Goal: Information Seeking & Learning: Learn about a topic

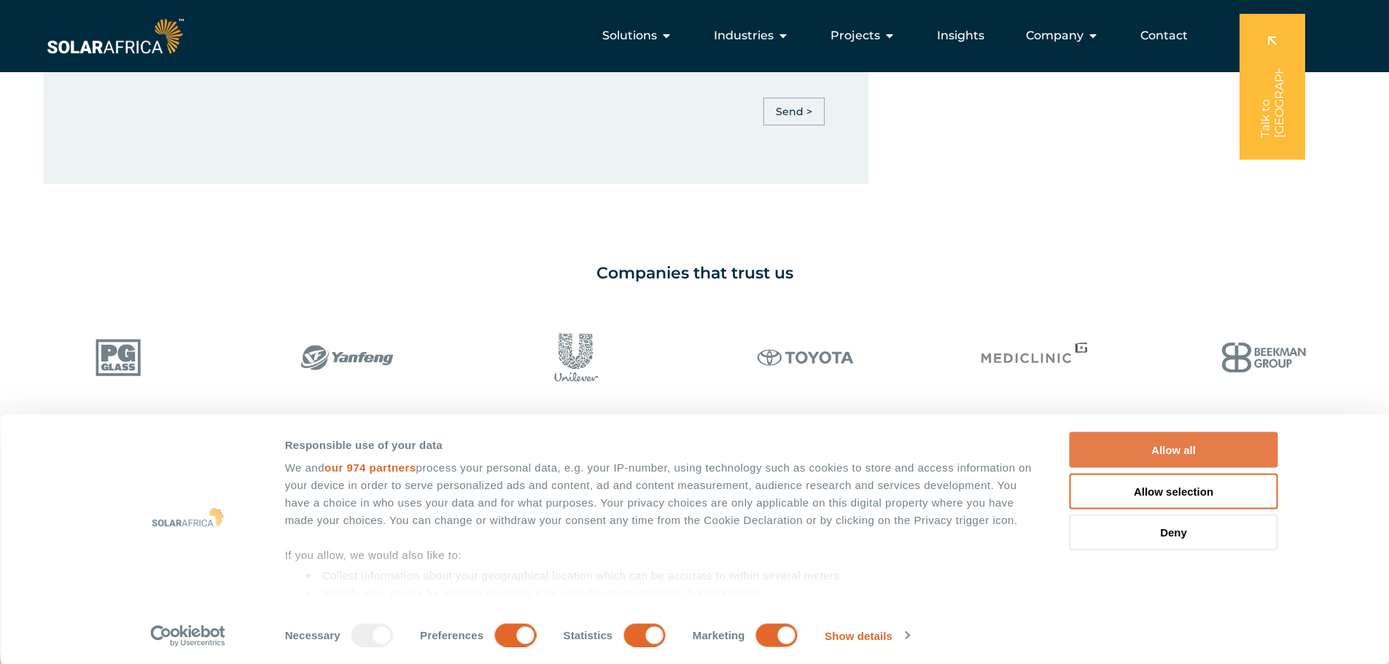
click at [1175, 445] on button "Allow all" at bounding box center [1174, 450] width 209 height 36
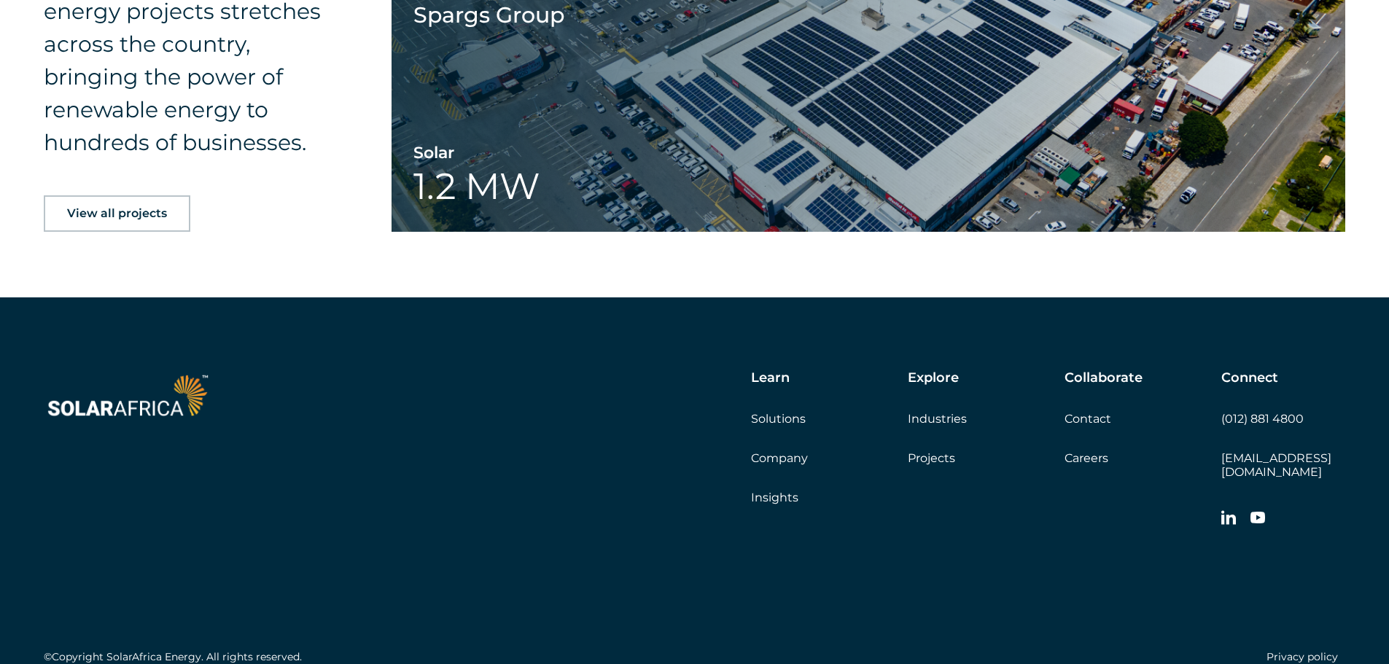
scroll to position [2359, 0]
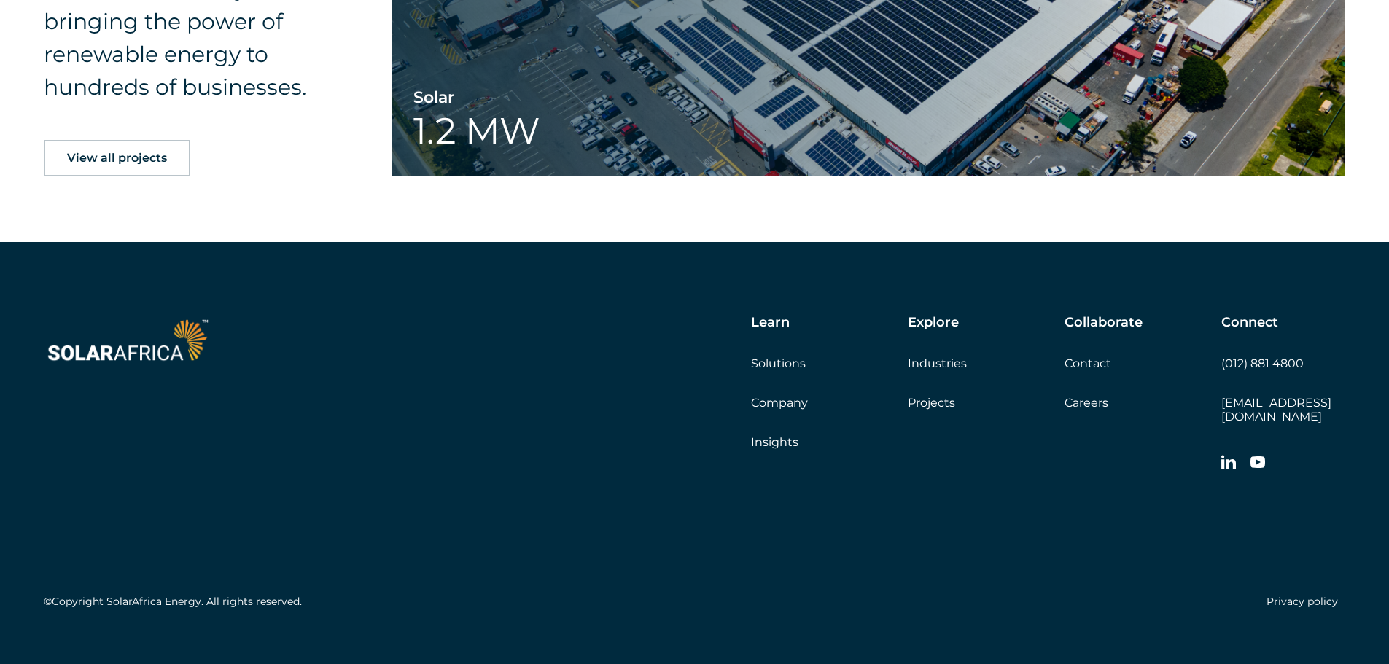
click at [793, 397] on link "Company" at bounding box center [779, 403] width 57 height 14
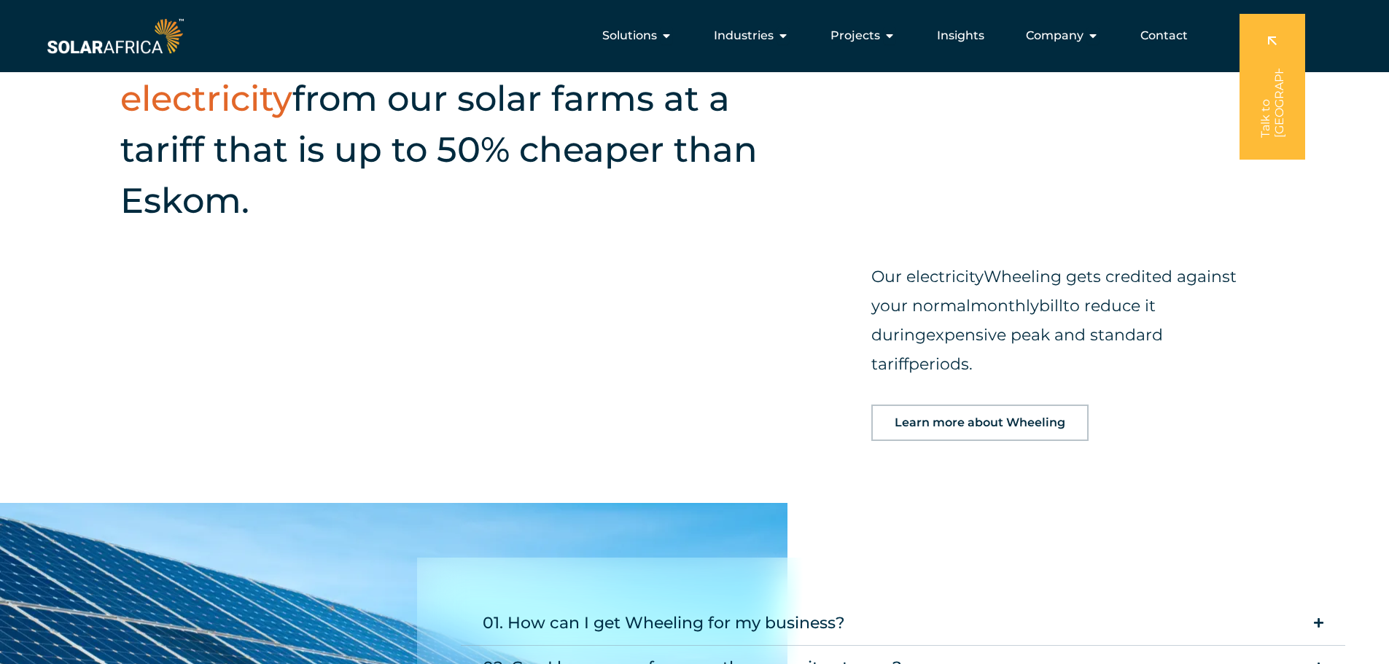
scroll to position [1346, 0]
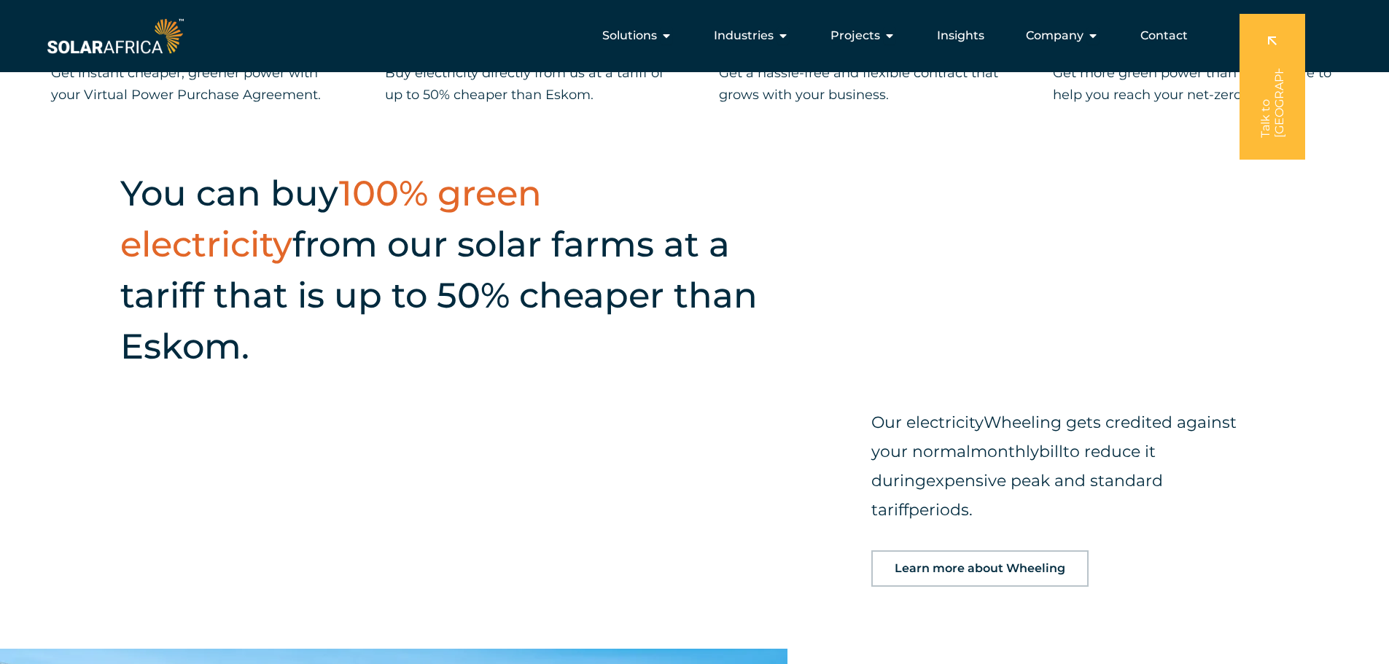
click at [969, 563] on span "Learn more about Wheeling" at bounding box center [980, 569] width 171 height 12
